Goal: Information Seeking & Learning: Learn about a topic

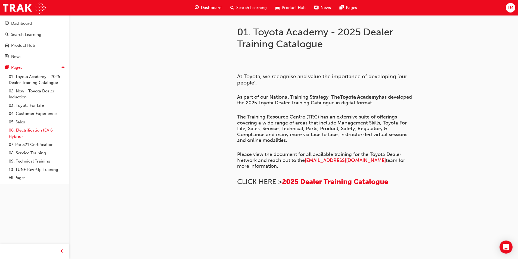
click at [23, 130] on link "06. Electrification (EV & Hybrid)" at bounding box center [37, 133] width 61 height 14
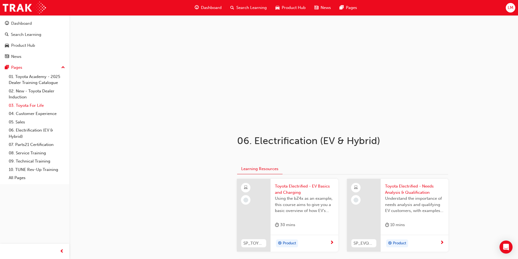
click at [28, 103] on link "03. Toyota For Life" at bounding box center [37, 105] width 61 height 8
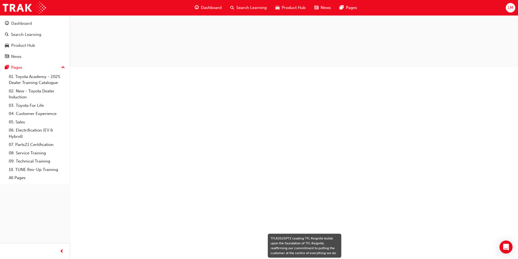
scroll to position [567, 0]
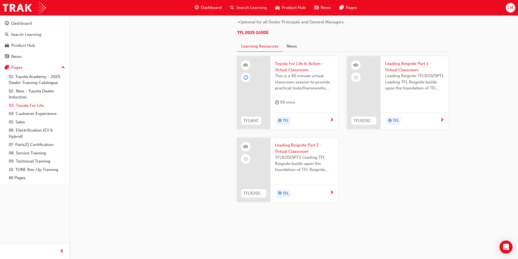
click at [32, 104] on link "03. Toyota For Life" at bounding box center [37, 105] width 61 height 8
click at [29, 115] on link "04. Customer Experience" at bounding box center [37, 114] width 61 height 8
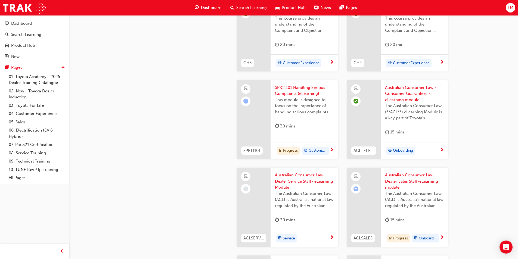
scroll to position [299, 0]
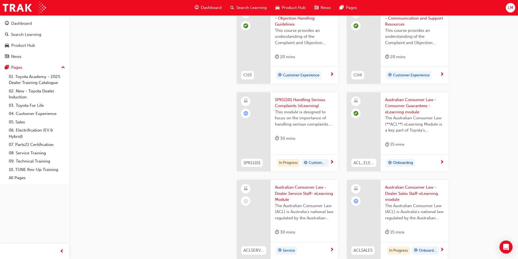
click at [291, 103] on span "SPK11101 Handling Serious Complaints (eLearning)" at bounding box center [304, 103] width 59 height 12
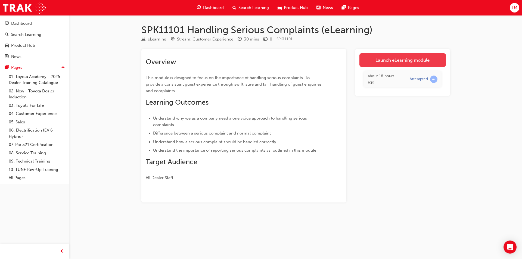
click at [401, 63] on link "Launch eLearning module" at bounding box center [403, 60] width 86 height 14
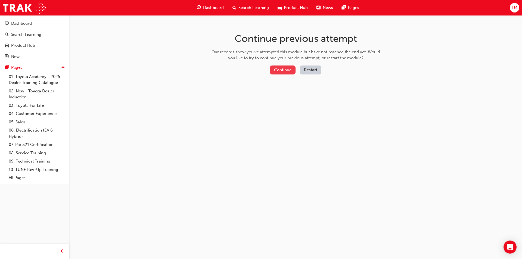
click at [280, 69] on button "Continue" at bounding box center [283, 70] width 26 height 9
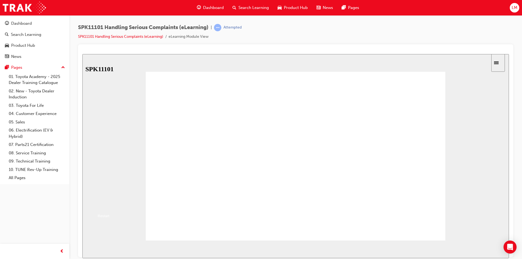
click at [100, 202] on button "Resume" at bounding box center [91, 205] width 18 height 6
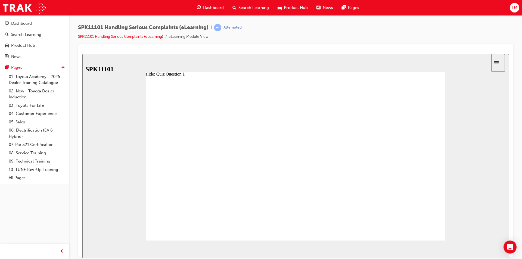
radio input "true"
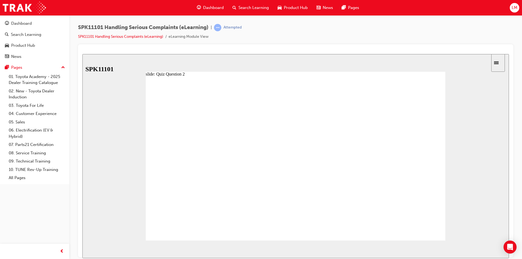
radio input "true"
click at [494, 249] on span "NEXT" at bounding box center [492, 250] width 10 height 4
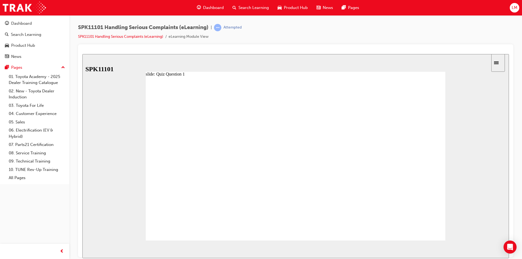
radio input "true"
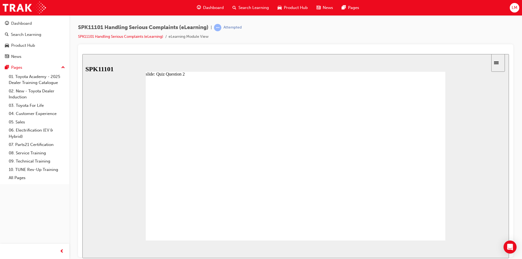
radio input "true"
click at [491, 249] on span "NEXT" at bounding box center [492, 250] width 10 height 4
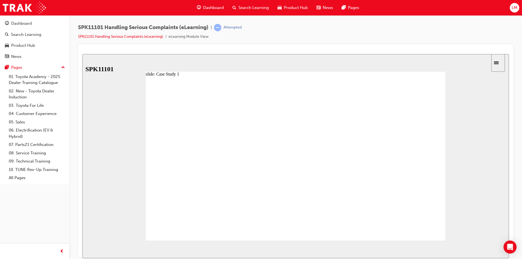
radio input "true"
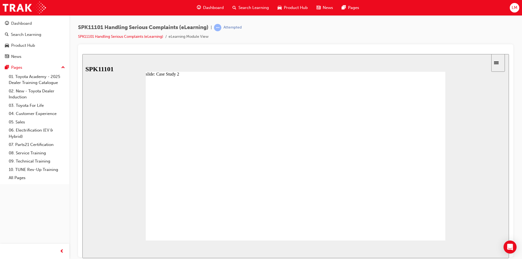
click at [477, 231] on div "slide: Case Study 3 Back to top SUBMIT NEXT PREV Menu Introduction Title Module…" at bounding box center [295, 156] width 427 height 204
